Goal: Transaction & Acquisition: Purchase product/service

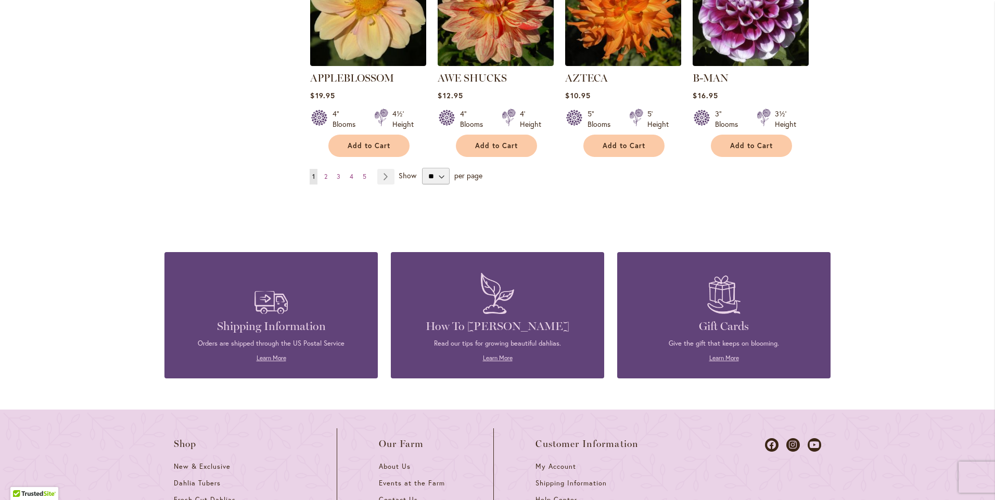
scroll to position [964, 0]
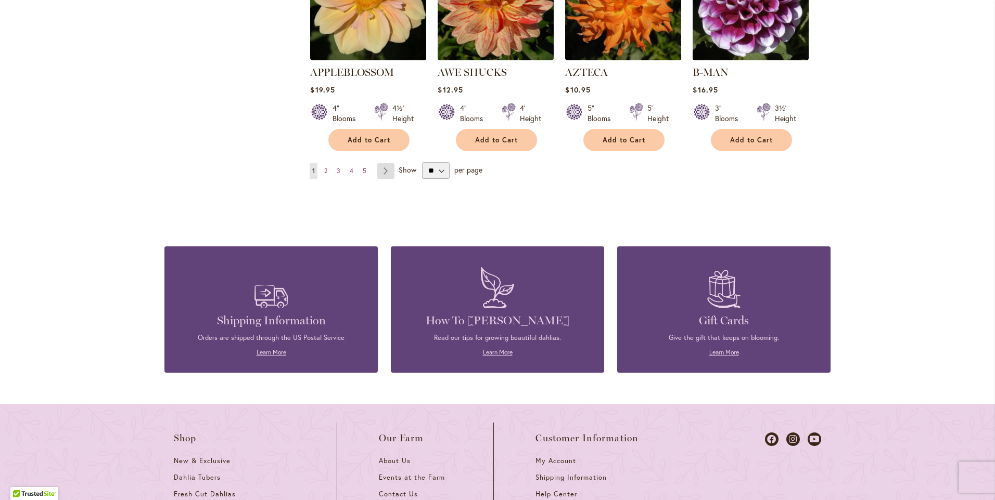
click at [383, 163] on link "Page Next" at bounding box center [385, 171] width 17 height 16
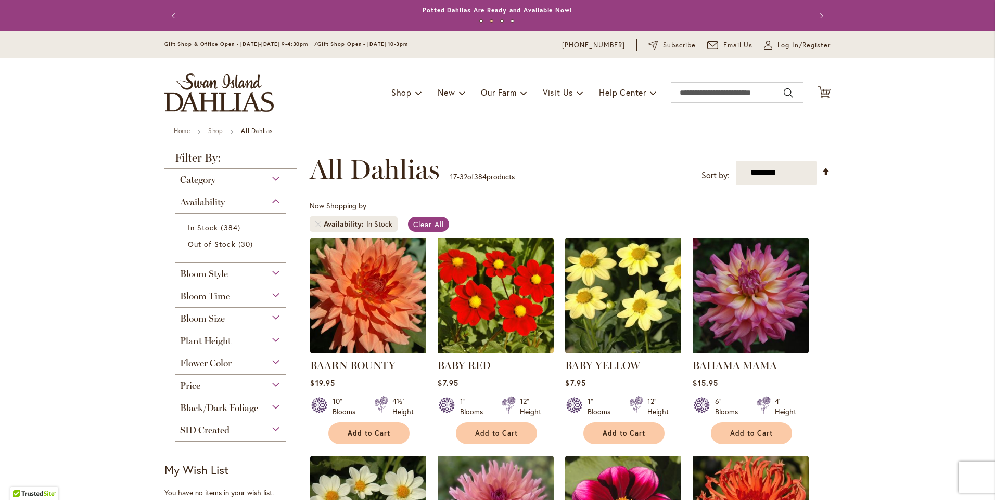
click at [225, 318] on div "Bloom Size" at bounding box center [230, 316] width 111 height 17
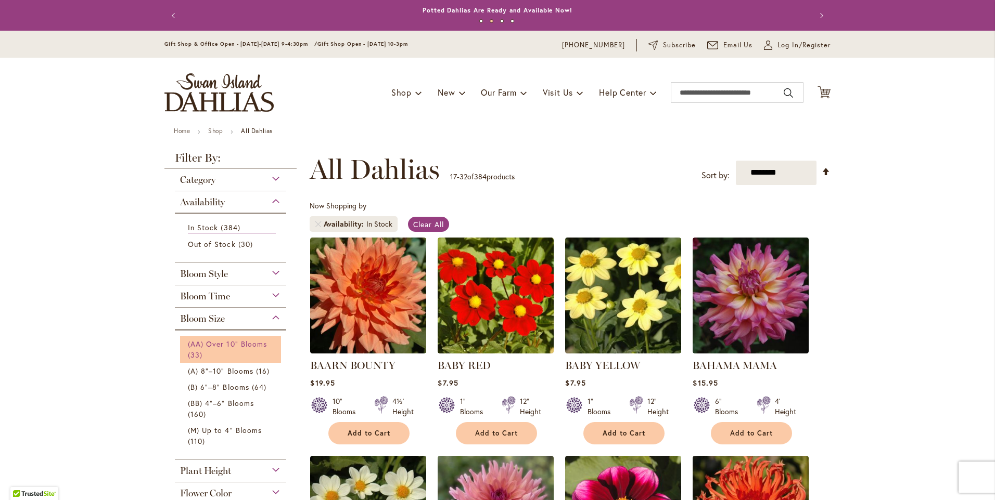
click at [214, 348] on span "(AA) Over 10" Blooms" at bounding box center [227, 344] width 79 height 10
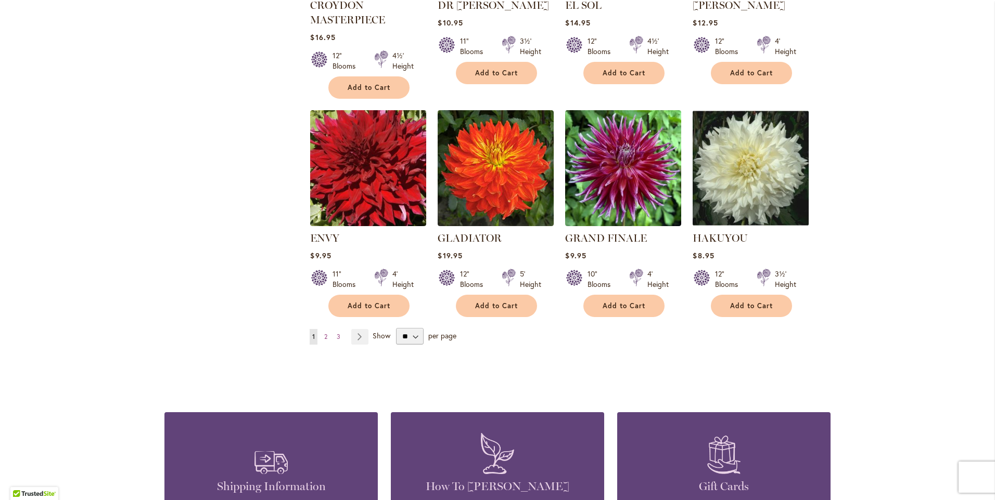
scroll to position [803, 0]
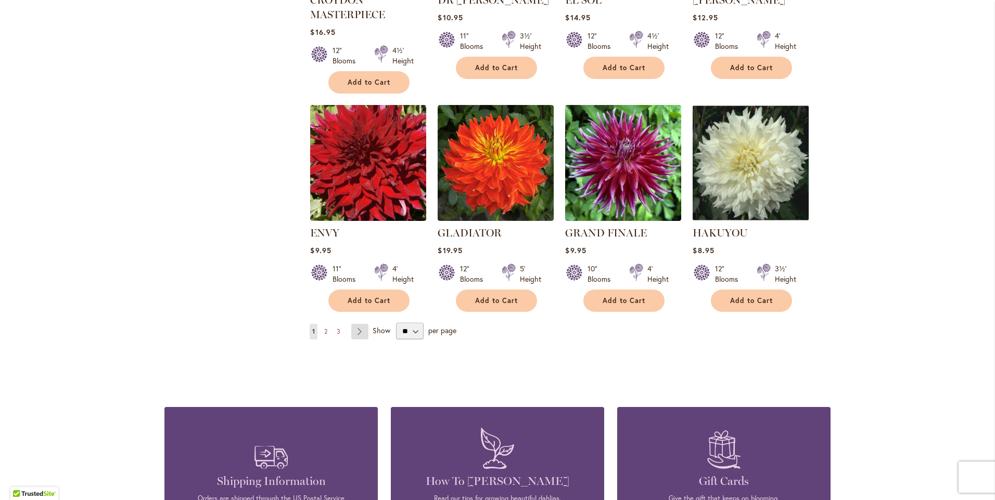
click at [357, 331] on link "Page Next" at bounding box center [359, 332] width 17 height 16
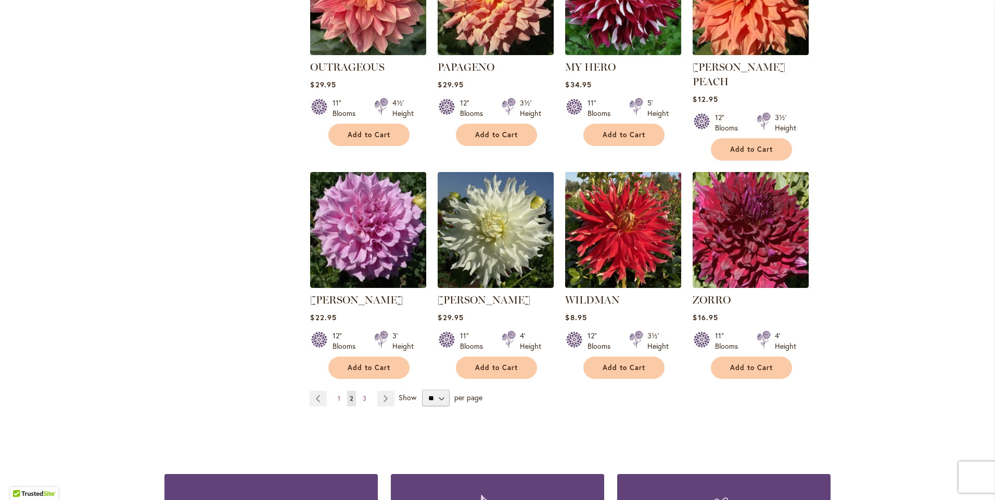
scroll to position [741, 0]
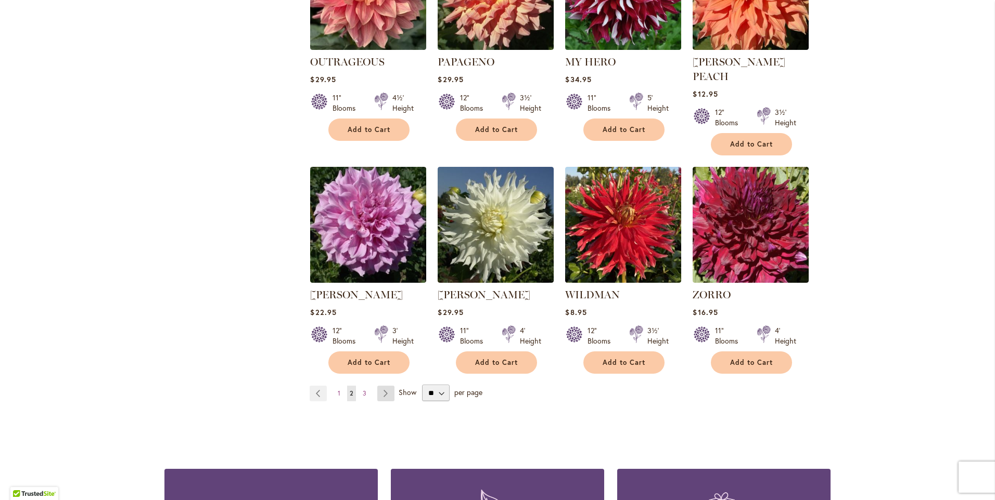
click at [378, 386] on link "Page Next" at bounding box center [385, 394] width 17 height 16
